Goal: Task Accomplishment & Management: Manage account settings

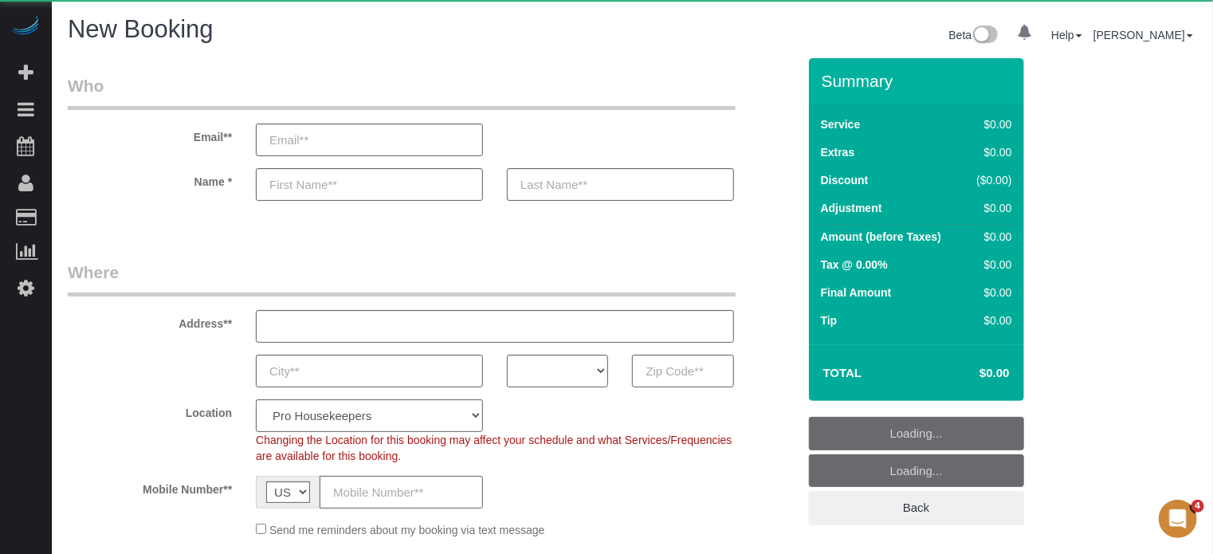
select select "object:651"
select select "number:9"
select select "4"
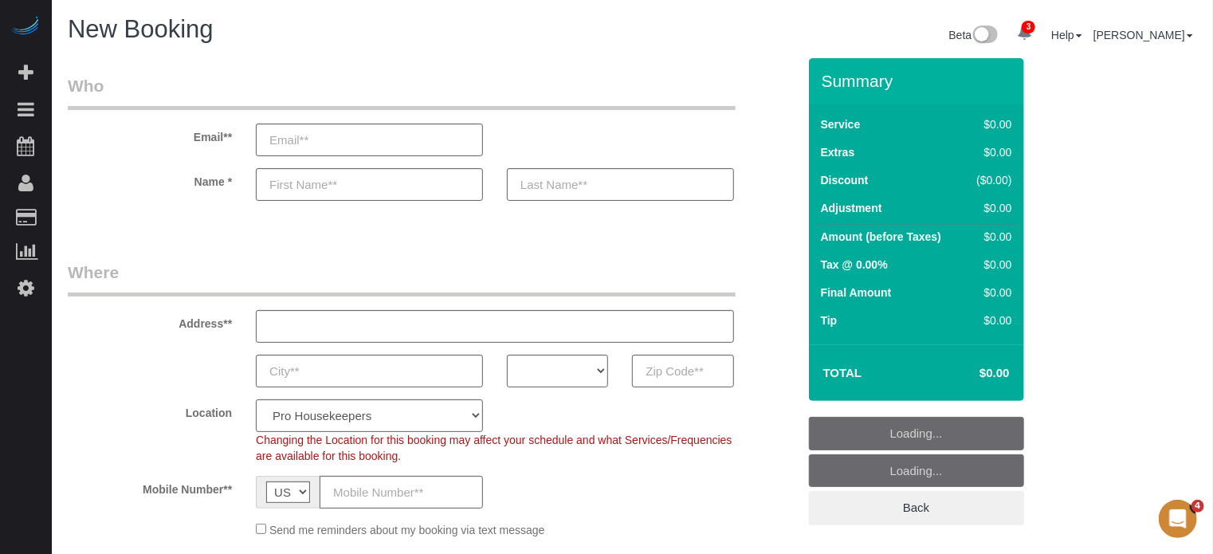
select select "object:1238"
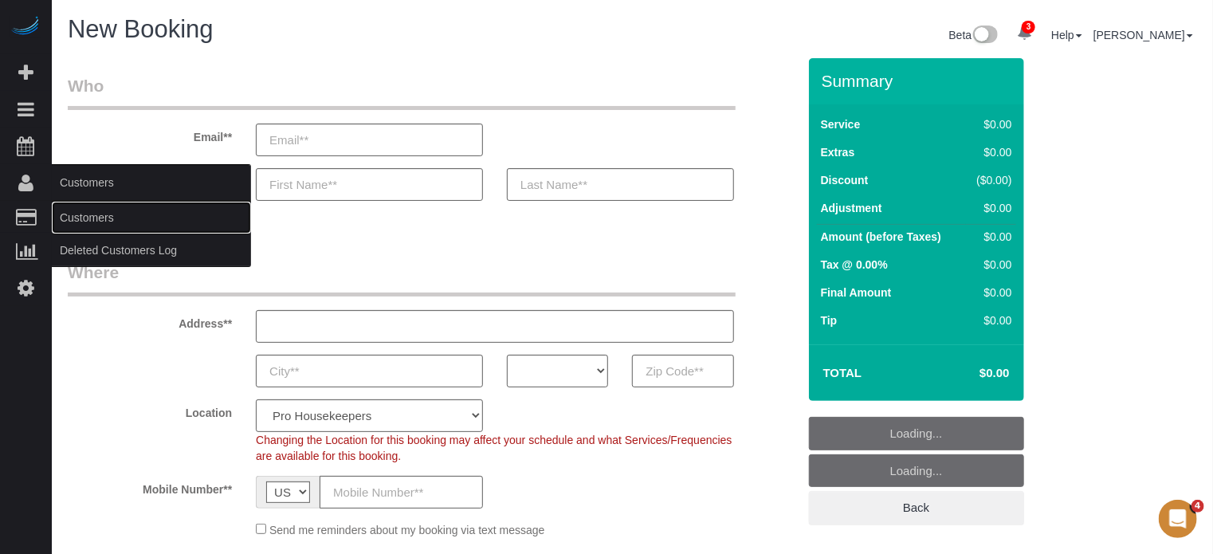
click at [83, 217] on link "Customers" at bounding box center [151, 218] width 199 height 32
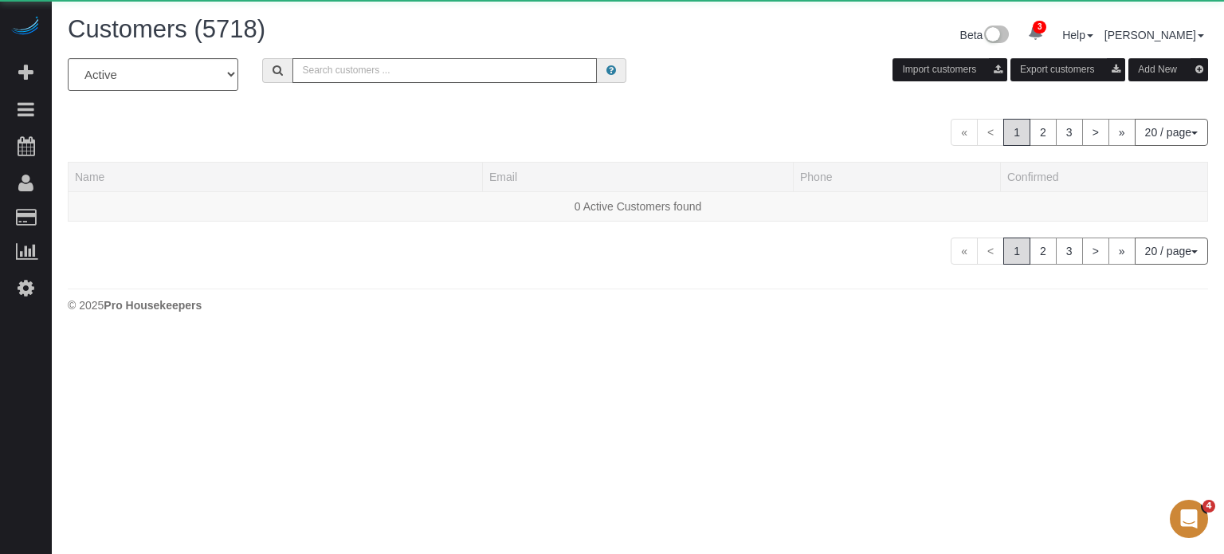
click at [360, 73] on input "text" at bounding box center [445, 70] width 304 height 25
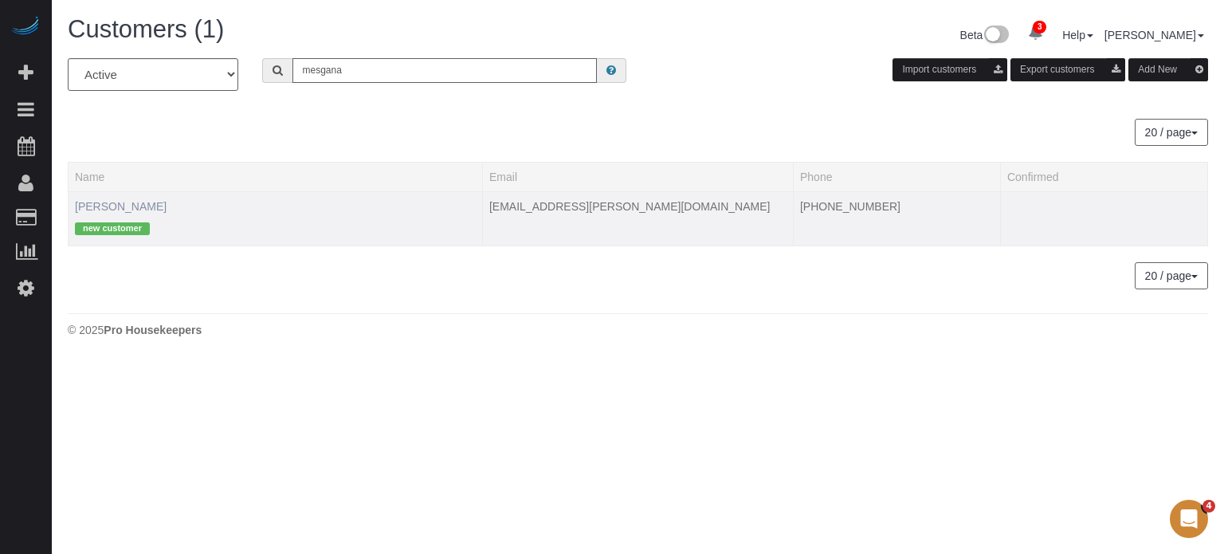
type input "mesgana"
click at [153, 204] on link "Mesgana Gebregiorgis" at bounding box center [121, 206] width 92 height 13
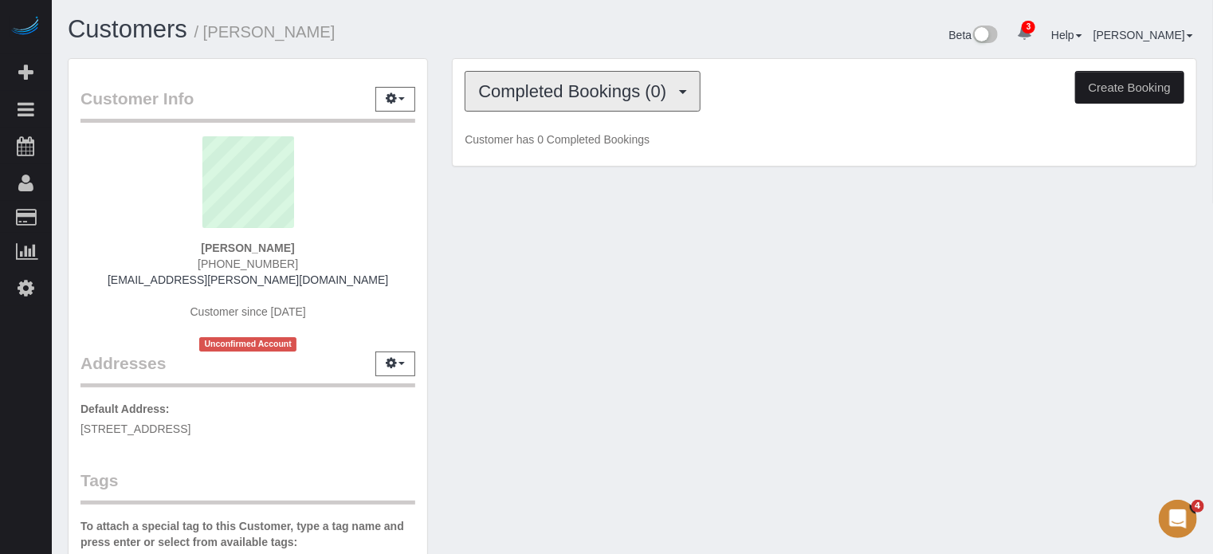
click at [547, 95] on span "Completed Bookings (0)" at bounding box center [576, 91] width 196 height 20
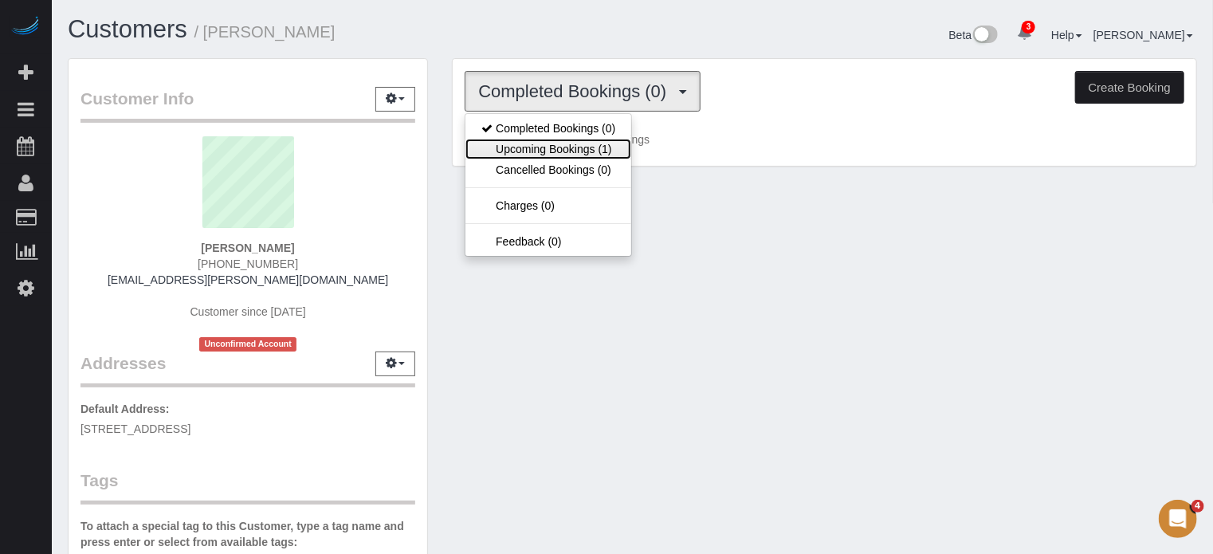
click at [574, 149] on link "Upcoming Bookings (1)" at bounding box center [548, 149] width 166 height 21
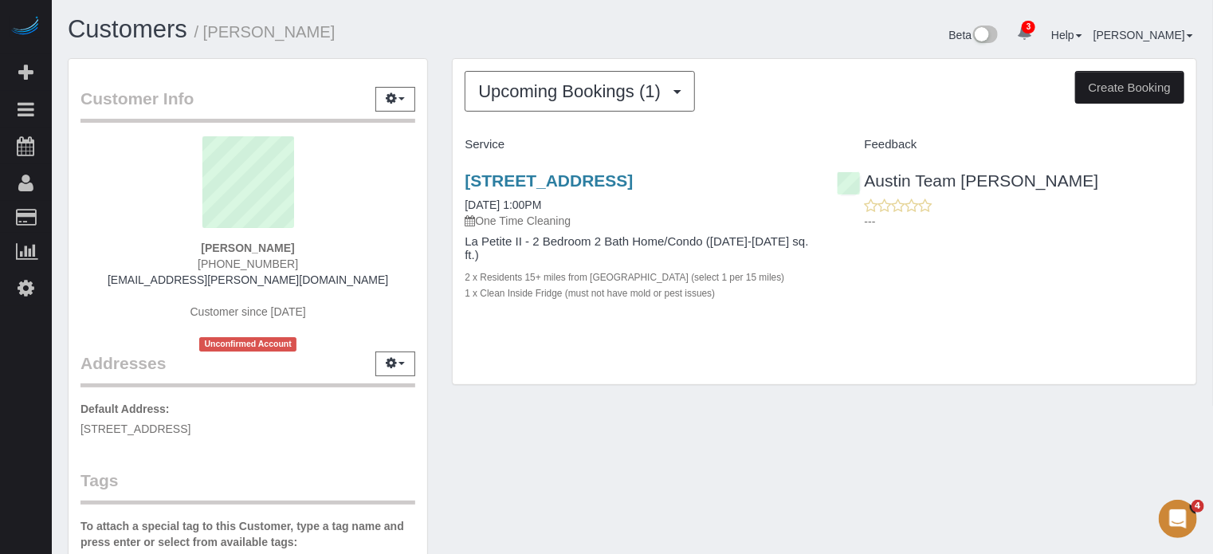
drag, startPoint x: 1166, startPoint y: 412, endPoint x: 1138, endPoint y: 401, distance: 30.0
click at [1166, 412] on div "Customer Info Edit Contact Info Send Message Email Preferences Special Sales Ta…" at bounding box center [632, 451] width 1153 height 787
click at [633, 175] on link "12005 Palisades Pointe Cove, Austin, TX 78738" at bounding box center [549, 180] width 168 height 18
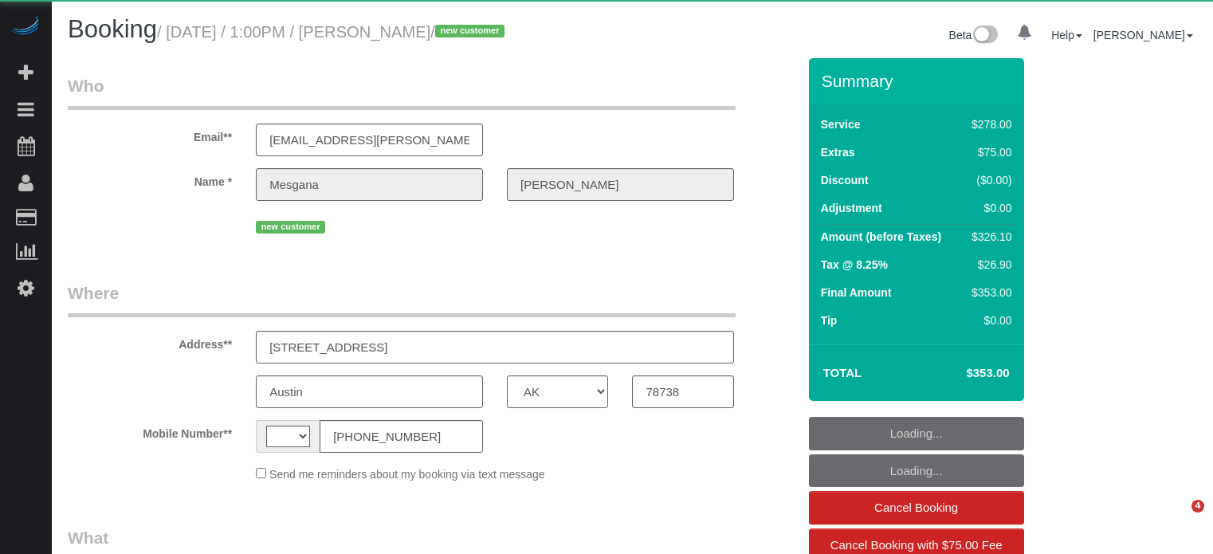
select select "[GEOGRAPHIC_DATA]"
select select "string:US"
select select "object:717"
select select "string:fspay-3ecf8db4-b59f-4de4-b31c-c2b4e4e4a2f0"
select select "number:9"
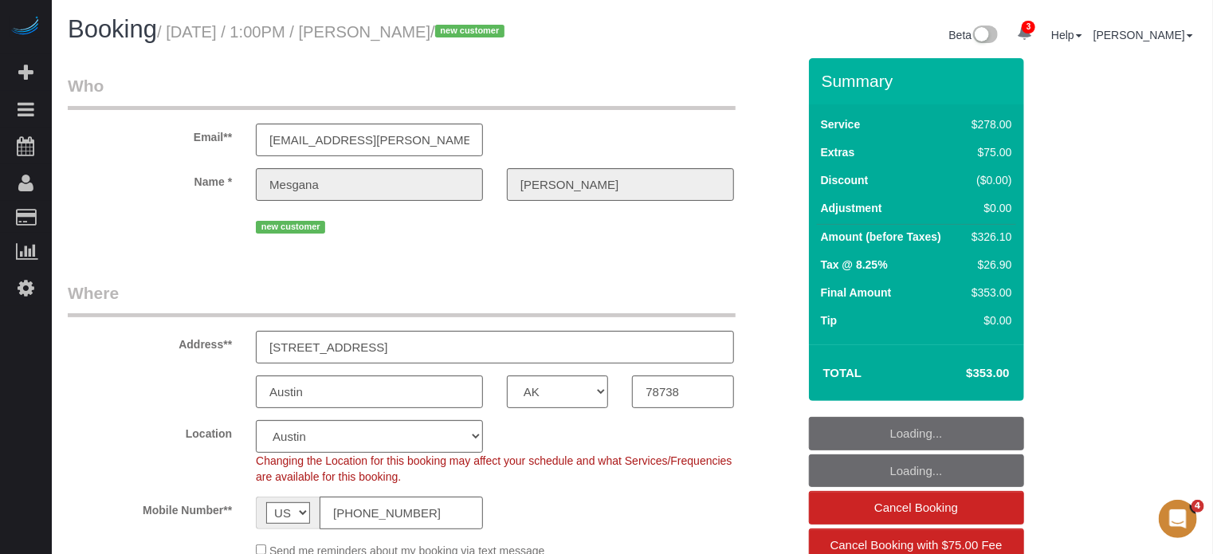
select select "object:726"
select select "5"
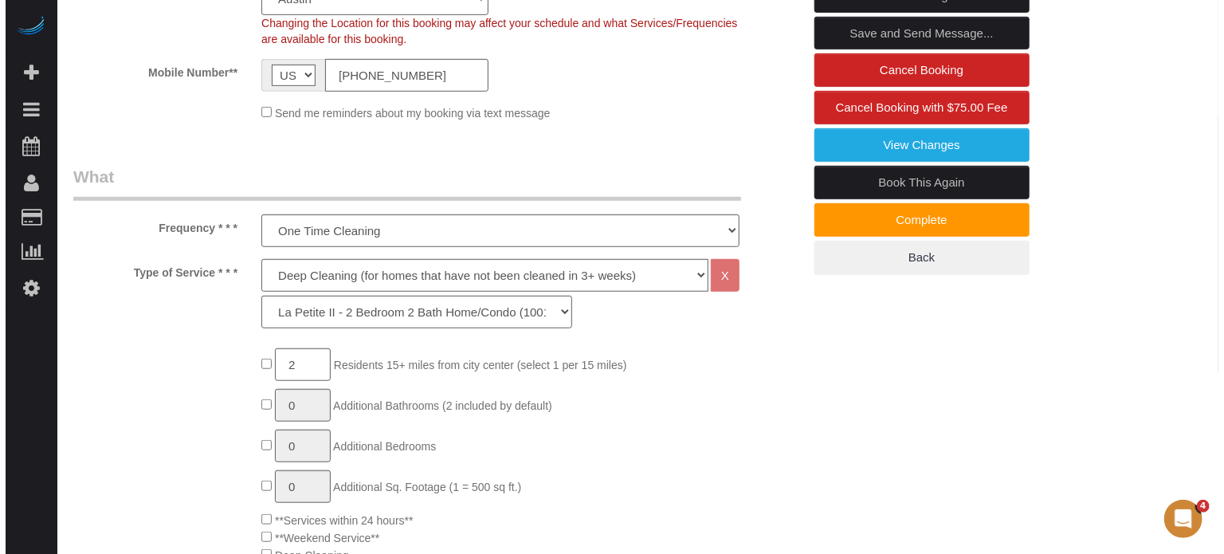
scroll to position [276, 0]
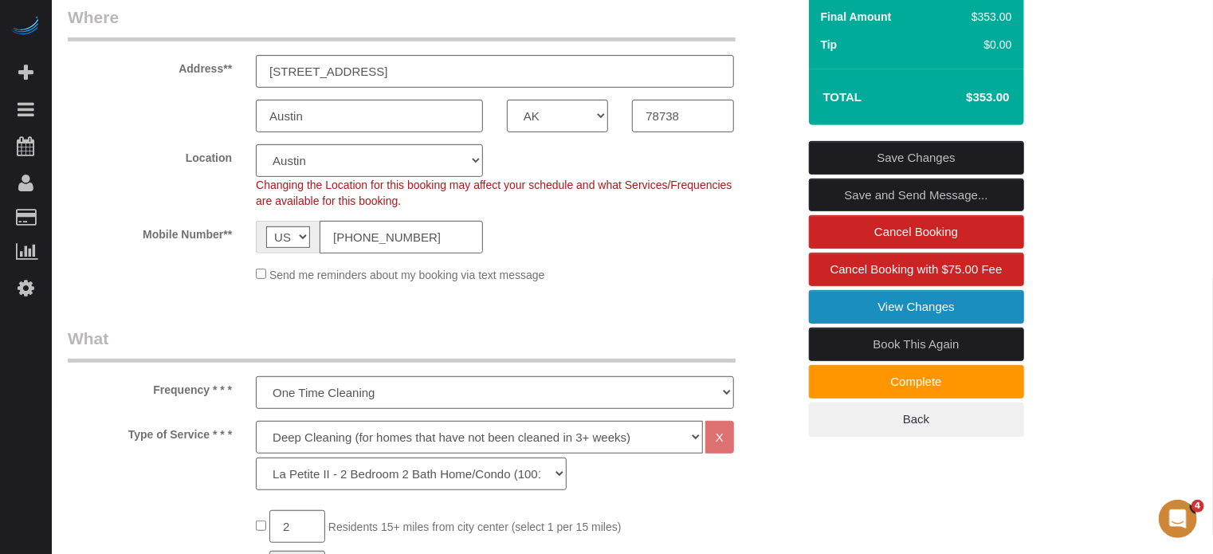
click at [830, 324] on link "View Changes" at bounding box center [916, 306] width 215 height 33
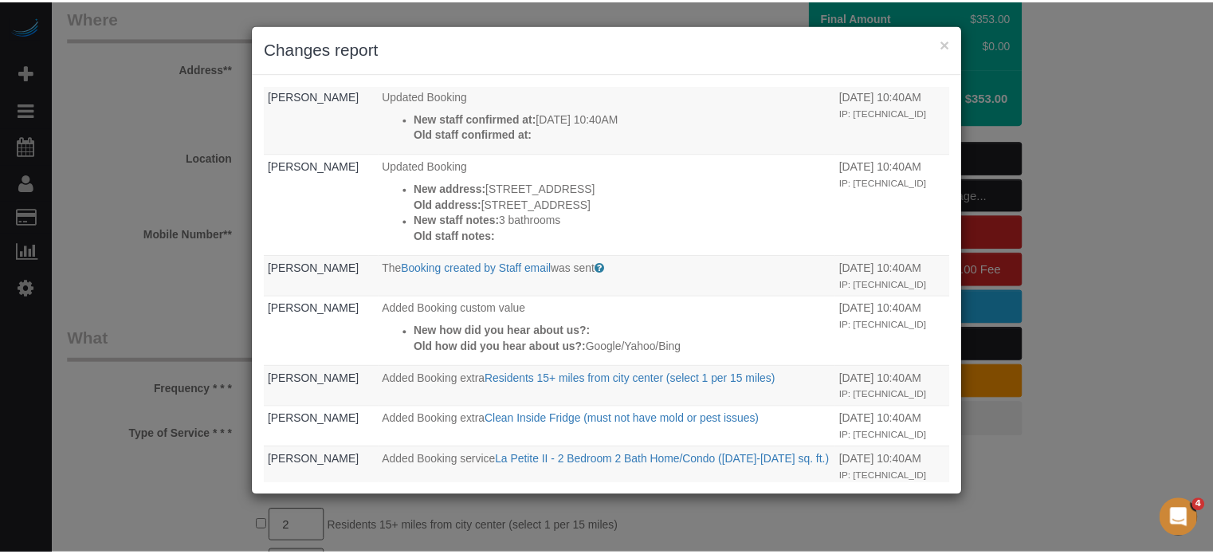
scroll to position [622, 0]
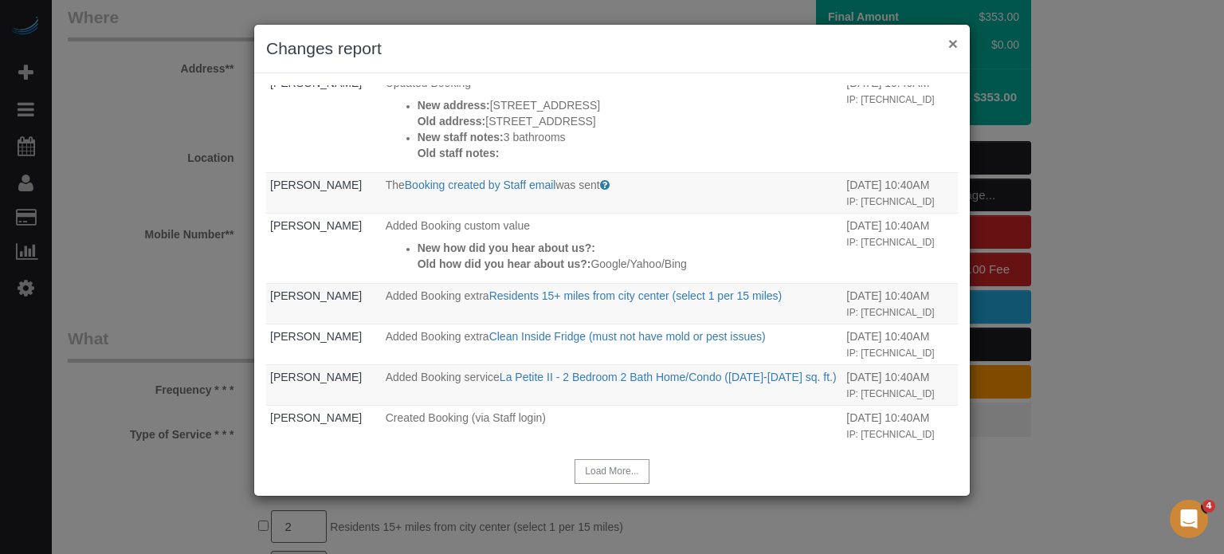
click at [955, 49] on button "×" at bounding box center [953, 43] width 10 height 17
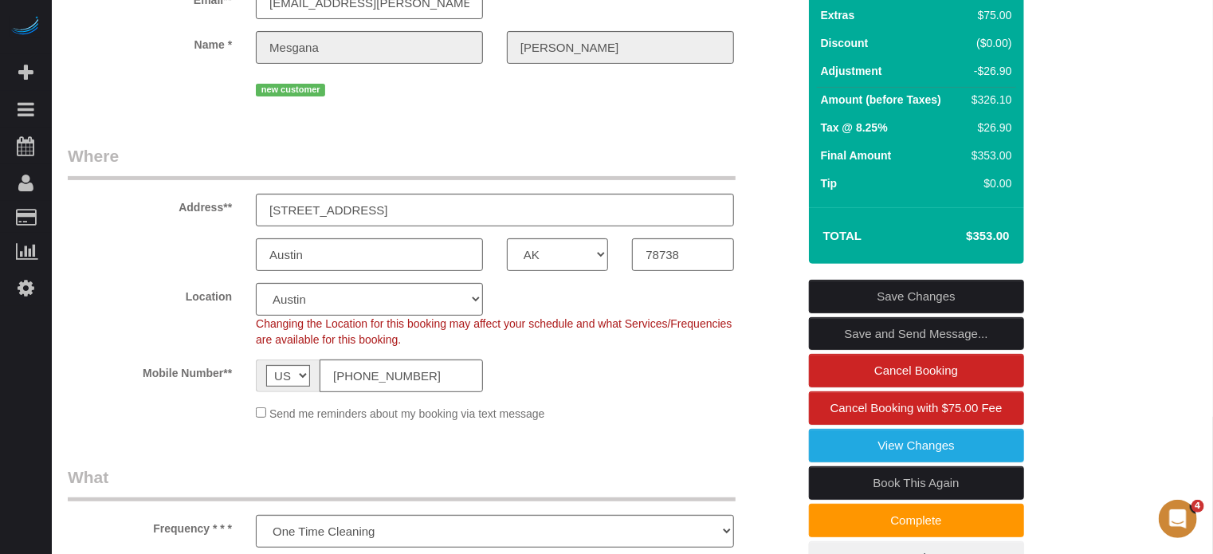
scroll to position [0, 0]
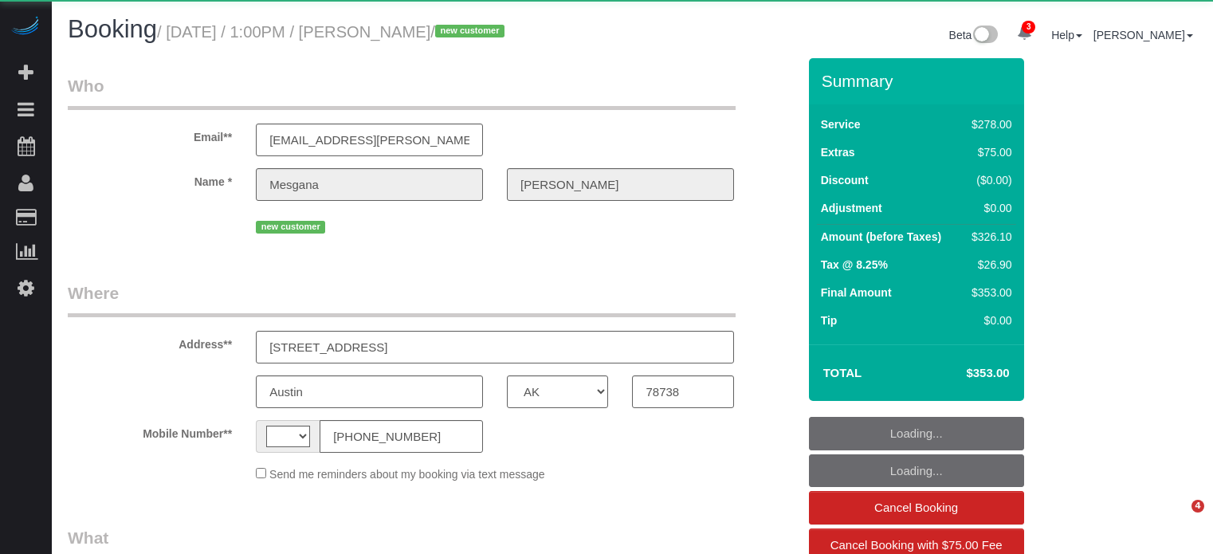
select select "[GEOGRAPHIC_DATA]"
select select "string:US"
select select "object:726"
select select "string:fspay-3ecf8db4-b59f-4de4-b31c-c2b4e4e4a2f0"
select select "number:9"
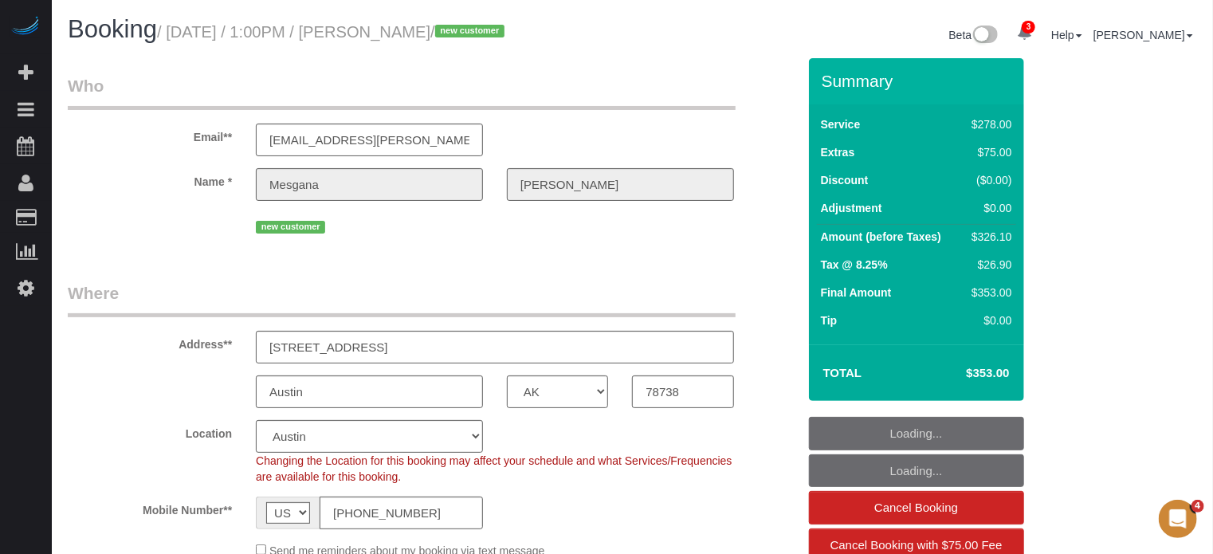
select select "5"
select select "[GEOGRAPHIC_DATA]"
select select "5"
select select "number:9"
select select "[GEOGRAPHIC_DATA]"
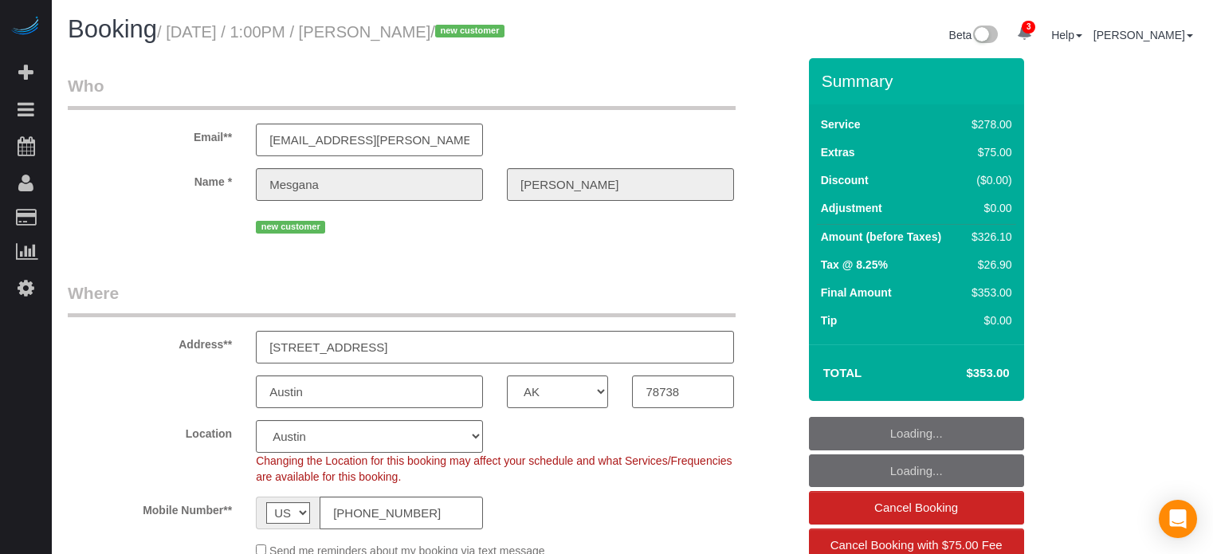
select select "number:9"
select select "object:767"
select select "5"
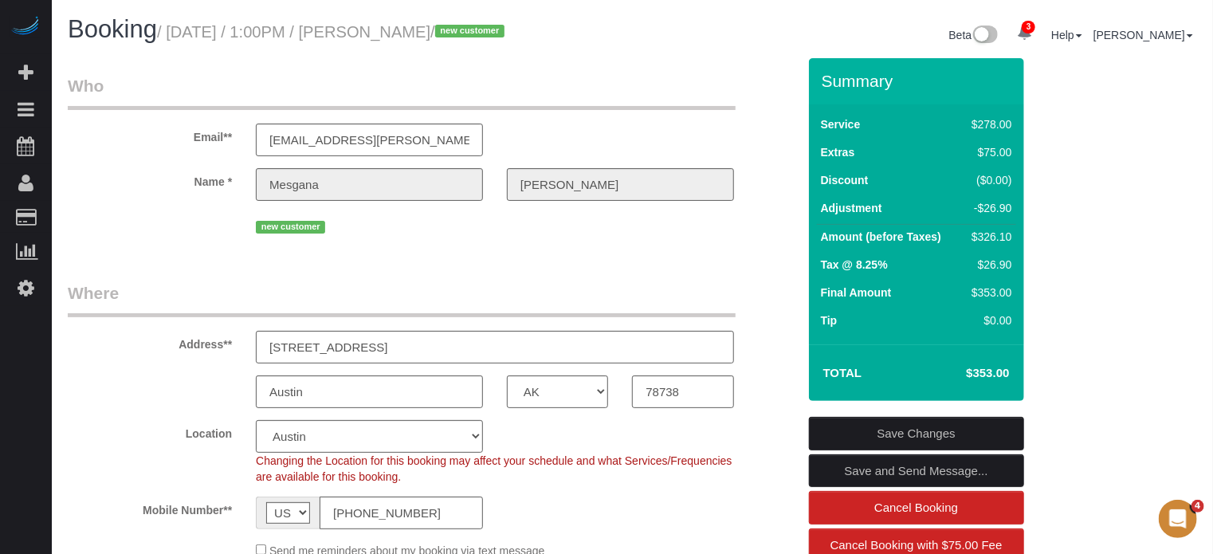
click at [617, 37] on h1 "Booking / [DATE] / 1:00PM / [PERSON_NAME] / new customer" at bounding box center [344, 29] width 553 height 27
